Goal: Complete application form

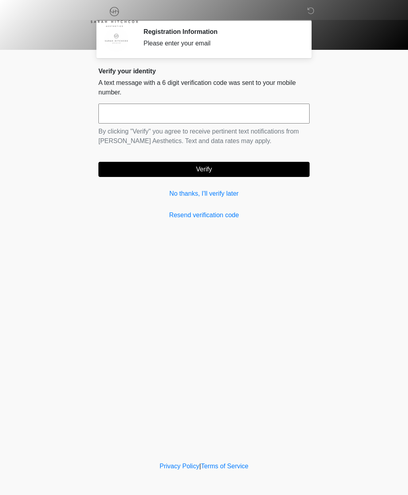
click at [227, 194] on link "No thanks, I'll verify later" at bounding box center [204, 194] width 211 height 10
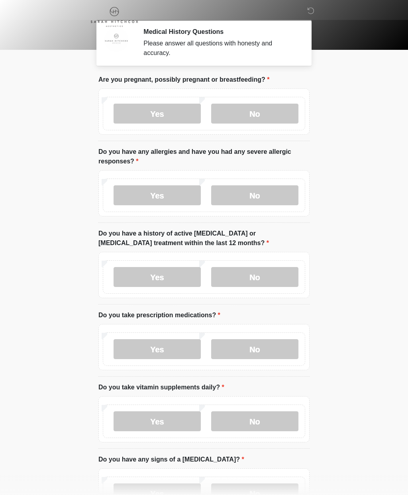
click at [266, 118] on label "No" at bounding box center [254, 114] width 87 height 20
click at [179, 195] on label "Yes" at bounding box center [157, 195] width 87 height 20
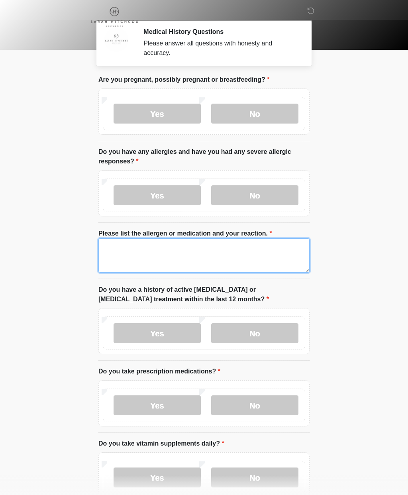
click at [187, 248] on textarea "Please list the allergen or medication and your reaction." at bounding box center [204, 255] width 211 height 34
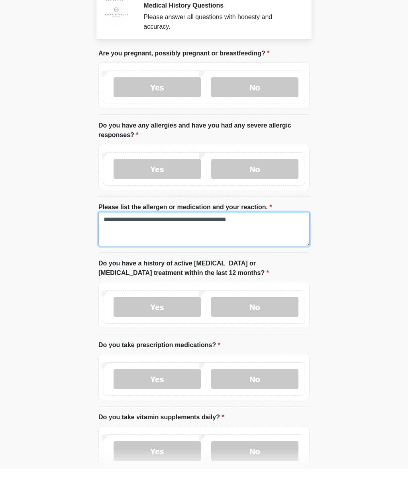
click at [225, 238] on textarea "**********" at bounding box center [204, 255] width 211 height 34
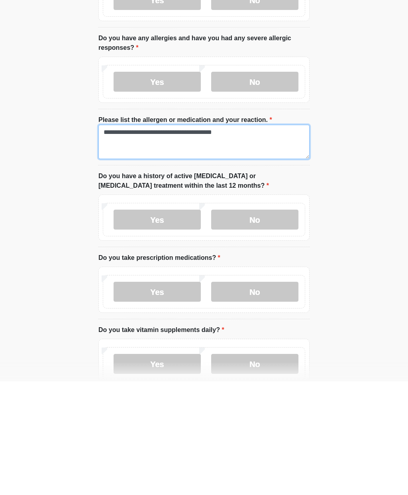
type textarea "**********"
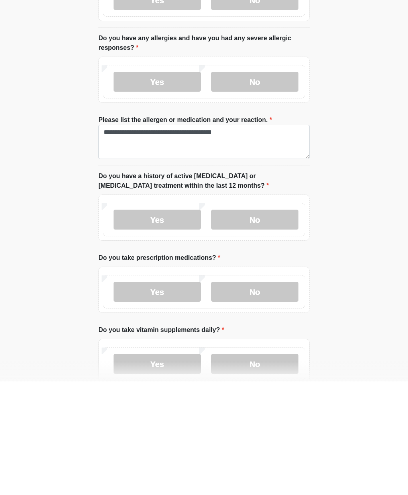
click at [266, 323] on label "No" at bounding box center [254, 333] width 87 height 20
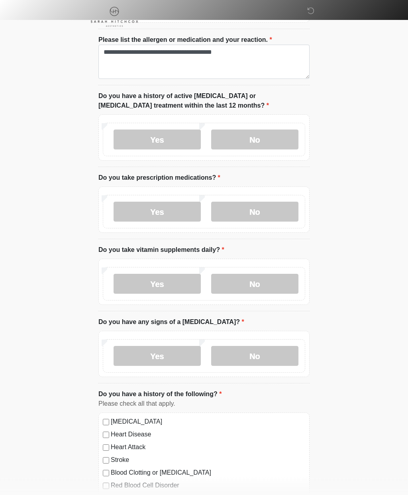
scroll to position [194, 0]
click at [181, 211] on label "Yes" at bounding box center [157, 212] width 87 height 20
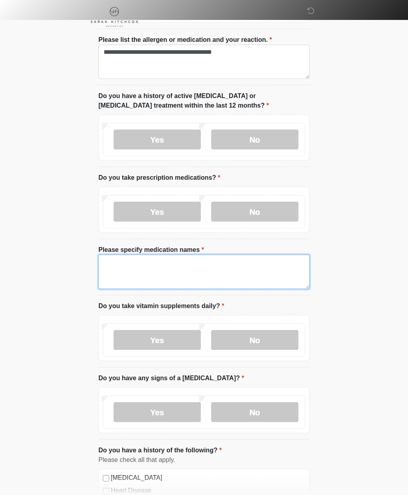
click at [197, 264] on textarea "Please specify medication names" at bounding box center [204, 272] width 211 height 34
click at [104, 272] on textarea "**********" at bounding box center [204, 272] width 211 height 34
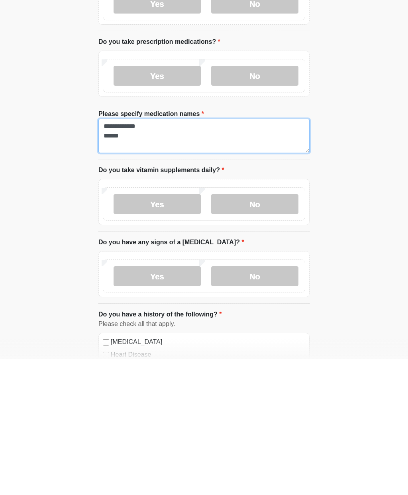
type textarea "**********"
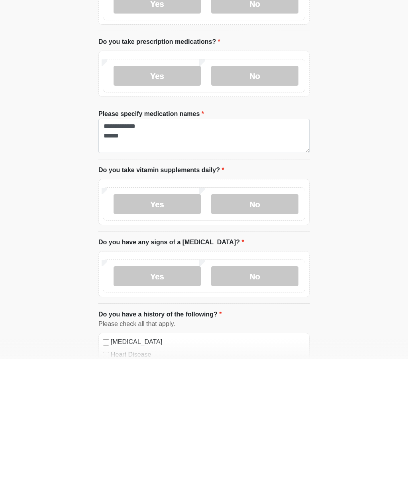
click at [179, 330] on label "Yes" at bounding box center [157, 340] width 87 height 20
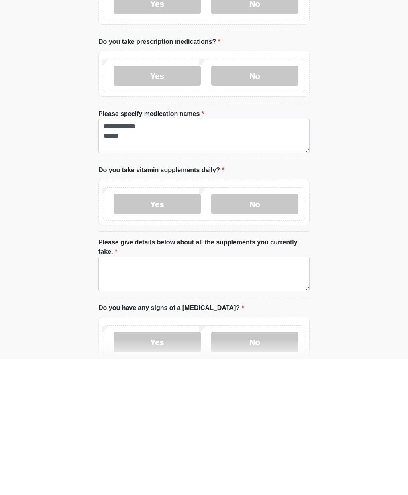
scroll to position [330, 0]
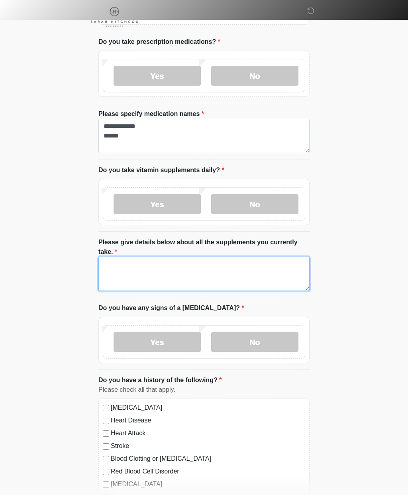
click at [203, 270] on textarea "Please give details below about all the supplements you currently take." at bounding box center [204, 274] width 211 height 34
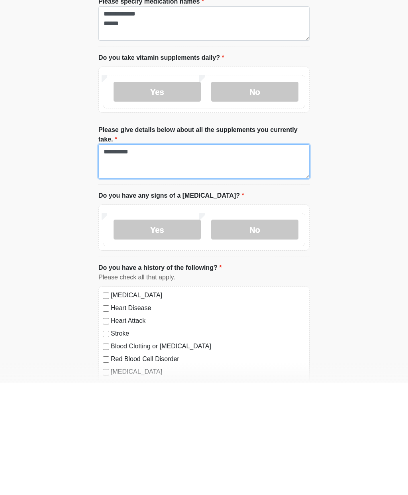
type textarea "*********"
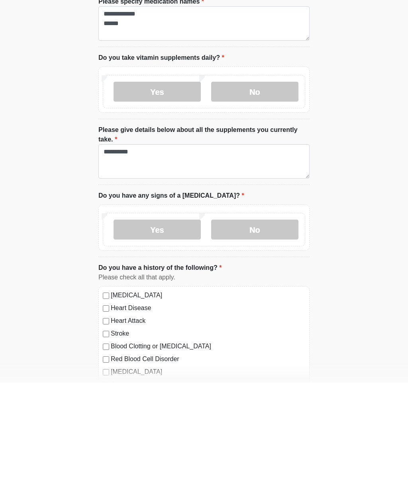
click at [260, 332] on label "No" at bounding box center [254, 342] width 87 height 20
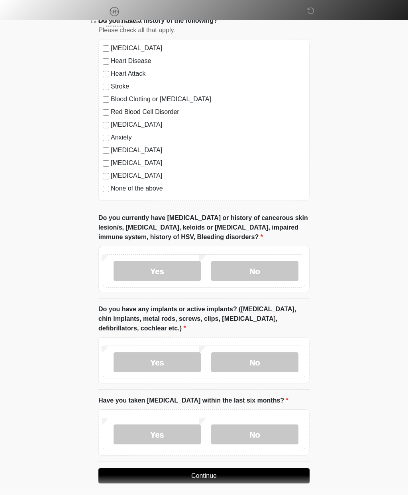
scroll to position [680, 0]
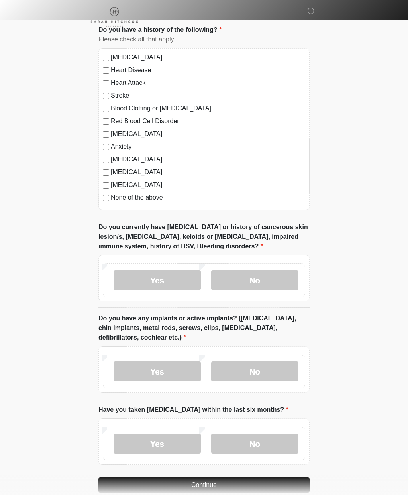
click at [265, 279] on label "No" at bounding box center [254, 280] width 87 height 20
click at [259, 368] on label "No" at bounding box center [254, 372] width 87 height 20
click at [262, 438] on label "No" at bounding box center [254, 444] width 87 height 20
click at [205, 481] on button "Continue" at bounding box center [204, 485] width 211 height 15
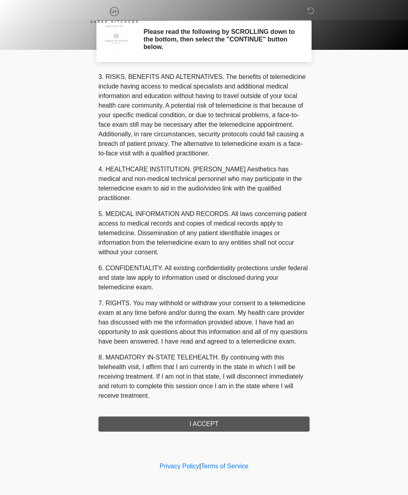
scroll to position [136, 0]
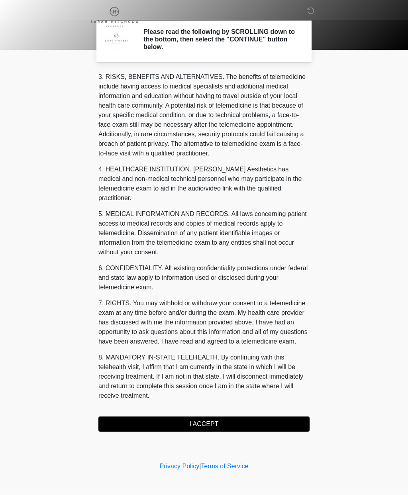
click at [225, 424] on button "I ACCEPT" at bounding box center [204, 424] width 211 height 15
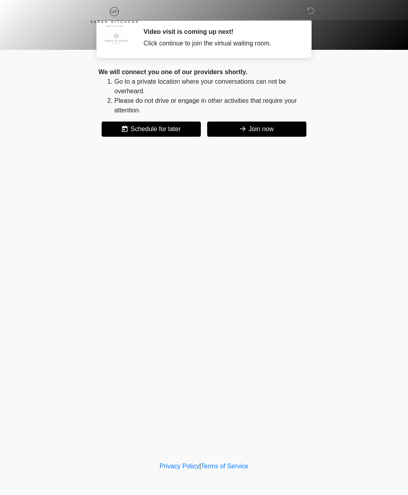
click at [264, 127] on button "Join now" at bounding box center [256, 129] width 99 height 15
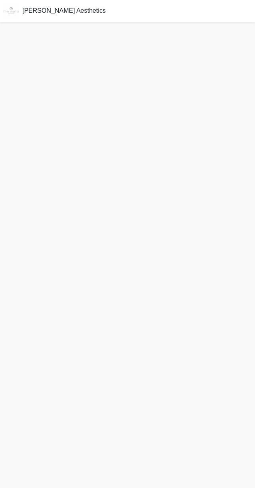
scroll to position [4, 0]
